Goal: Register for event/course

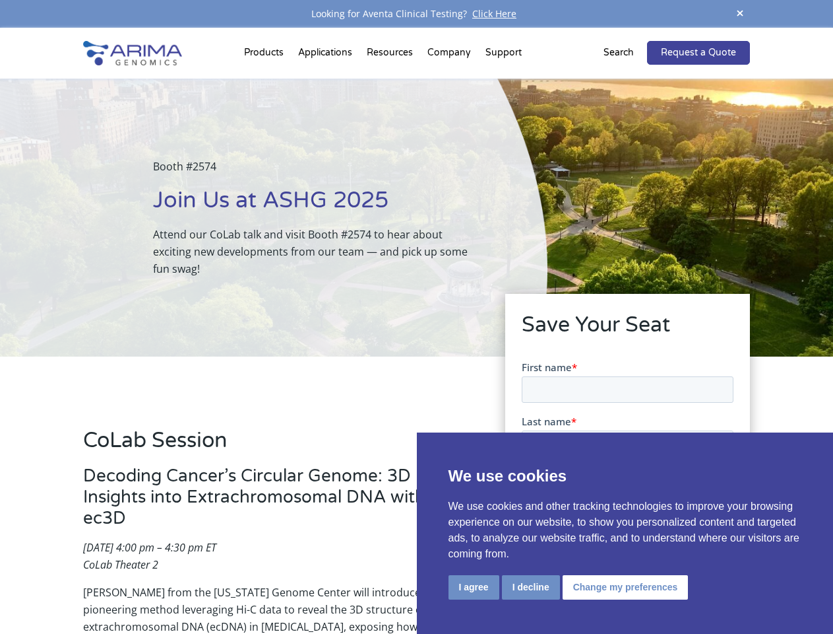
click at [416, 317] on div "Booth #2574 Join Us at ASHG 2025 Attend our CoLab talk and visit Booth #2574 to…" at bounding box center [274, 218] width 548 height 278
click at [474, 587] on button "I agree" at bounding box center [474, 587] width 51 height 24
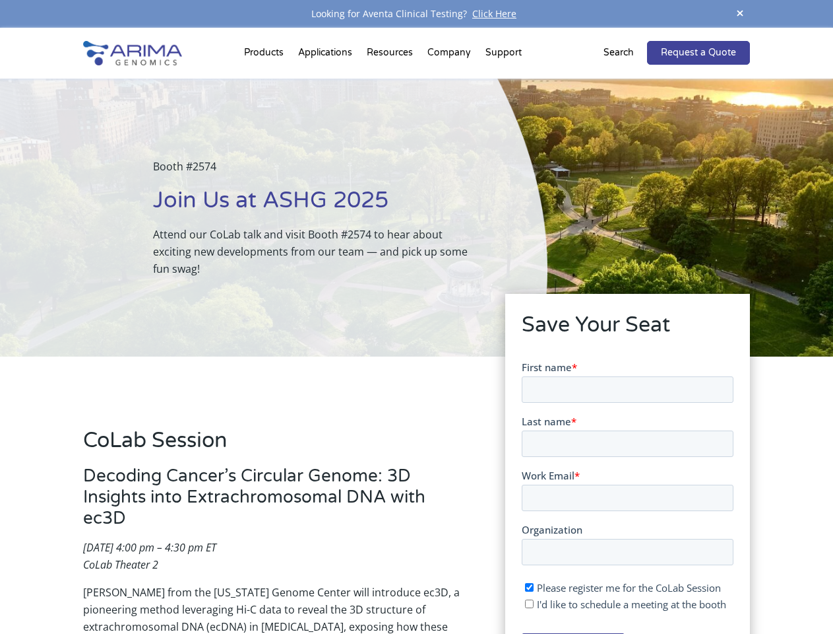
click at [530, 603] on input "I'd like to schedule a meeting at the booth" at bounding box center [529, 603] width 9 height 9
click at [623, 603] on span "I'd like to schedule a meeting at the booth" at bounding box center [630, 603] width 189 height 13
click at [533, 603] on input "I'd like to schedule a meeting at the booth" at bounding box center [529, 603] width 9 height 9
checkbox input "false"
click at [740, 14] on span at bounding box center [741, 14] width 20 height 18
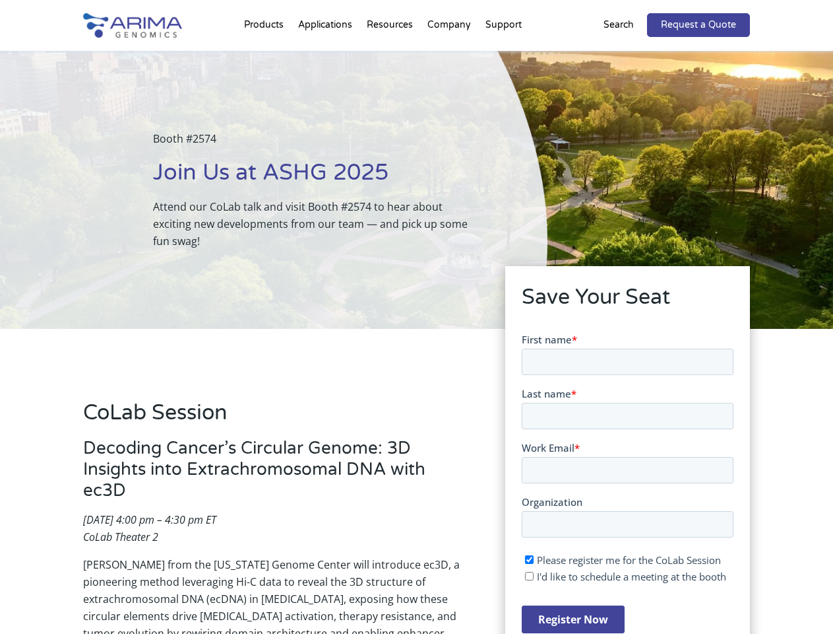
click at [266, 55] on div "Booth #2574 Join Us at ASHG 2025 Attend our CoLab talk and visit Booth #2574 to…" at bounding box center [274, 190] width 548 height 278
click at [391, 55] on div "Booth #2574 Join Us at ASHG 2025 Attend our CoLab talk and visit Booth #2574 to…" at bounding box center [274, 190] width 548 height 278
click at [450, 55] on div "Booth #2574 Join Us at ASHG 2025 Attend our CoLab talk and visit Booth #2574 to…" at bounding box center [274, 190] width 548 height 278
click at [504, 55] on div "Booth #2574 Join Us at ASHG 2025 Attend our CoLab talk and visit Booth #2574 to…" at bounding box center [274, 190] width 548 height 278
